Goal: Navigation & Orientation: Find specific page/section

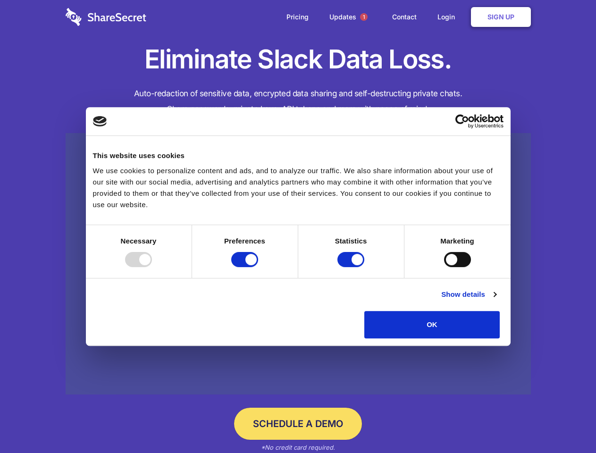
click at [152, 267] on div at bounding box center [138, 259] width 27 height 15
click at [258, 267] on input "Preferences" at bounding box center [244, 259] width 27 height 15
checkbox input "false"
click at [352, 267] on input "Statistics" at bounding box center [350, 259] width 27 height 15
checkbox input "false"
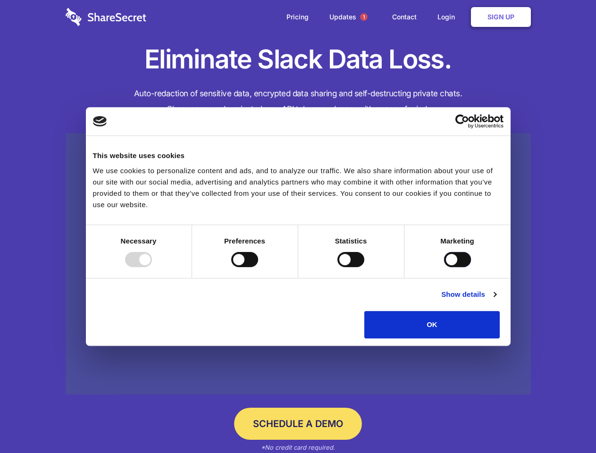
click at [444, 267] on input "Marketing" at bounding box center [457, 259] width 27 height 15
checkbox input "true"
click at [496, 300] on link "Show details" at bounding box center [468, 294] width 55 height 11
click at [0, 0] on li "Necessary 7 Necessary cookies help make a website usable by enabling basic func…" at bounding box center [0, 0] width 0 height 0
click at [363, 17] on span "1" at bounding box center [364, 17] width 8 height 8
